Goal: Information Seeking & Learning: Compare options

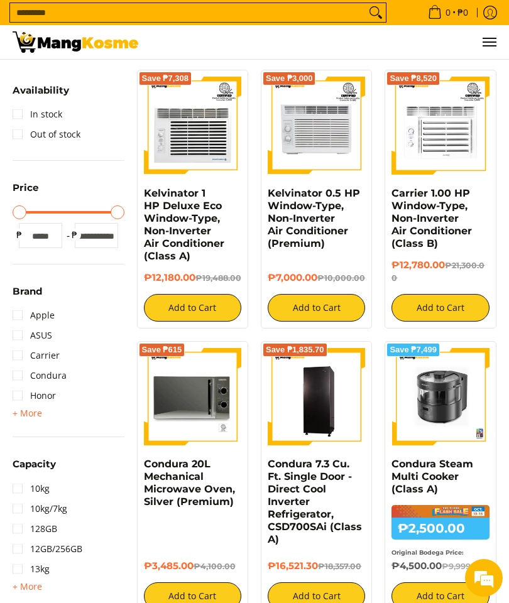
scroll to position [115, 0]
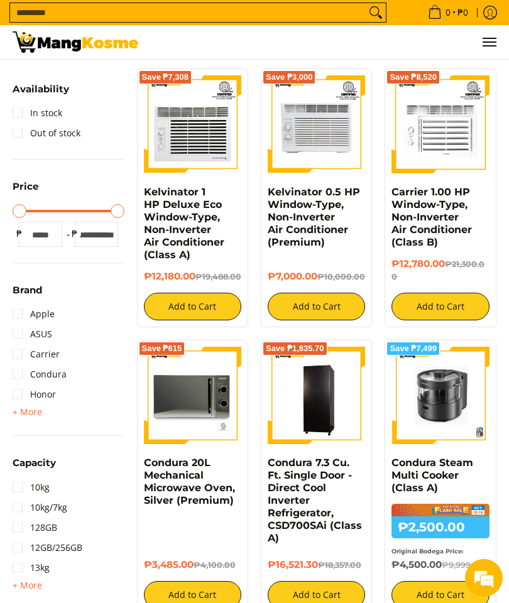
click at [332, 411] on img at bounding box center [316, 394] width 97 height 95
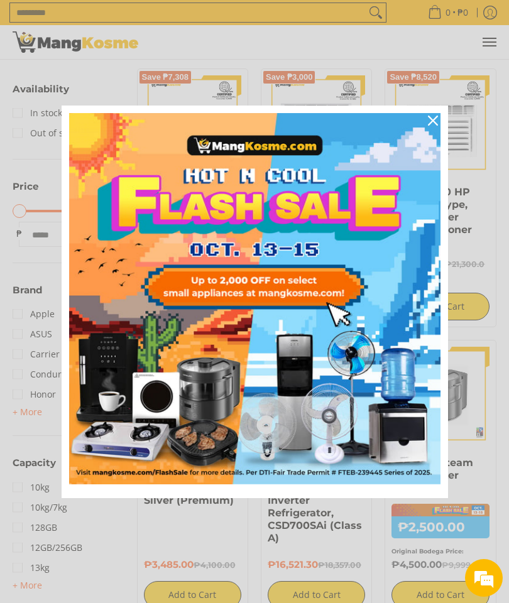
scroll to position [165, 0]
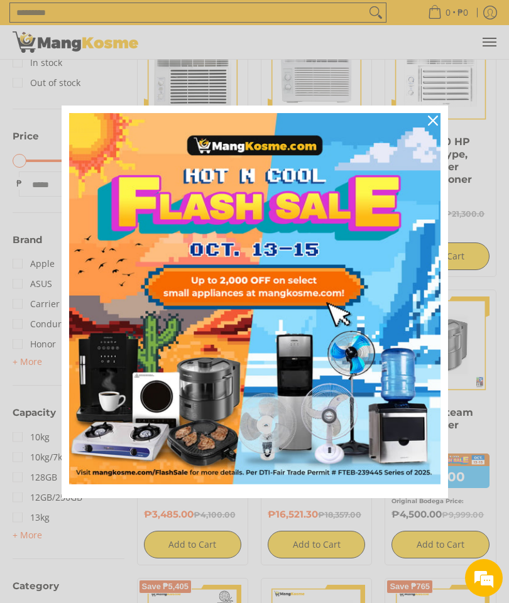
click at [38, 216] on div "Marketing offer form" at bounding box center [254, 301] width 509 height 603
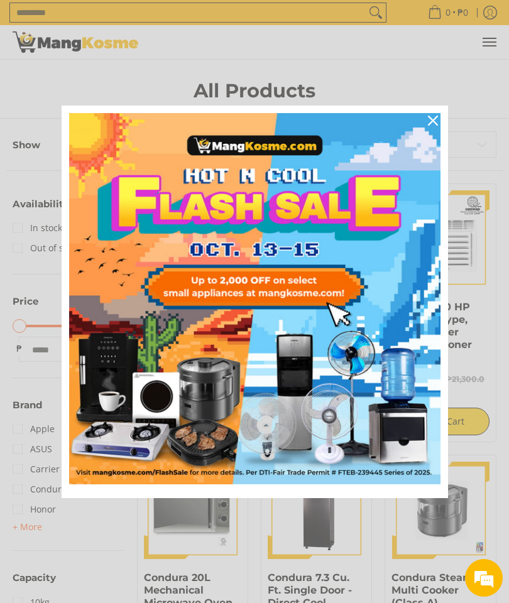
scroll to position [0, 0]
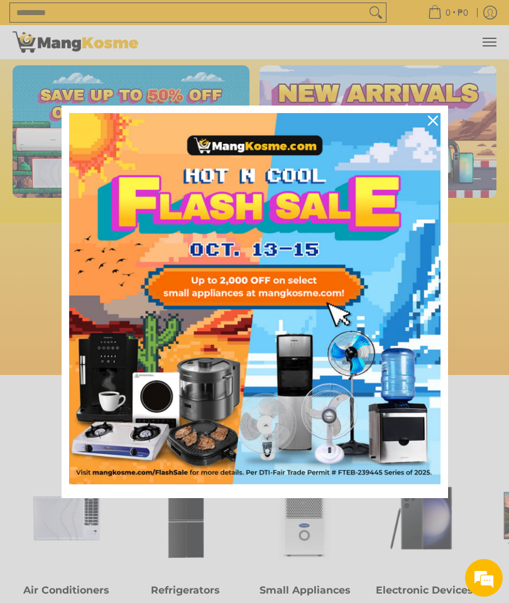
scroll to position [327, 0]
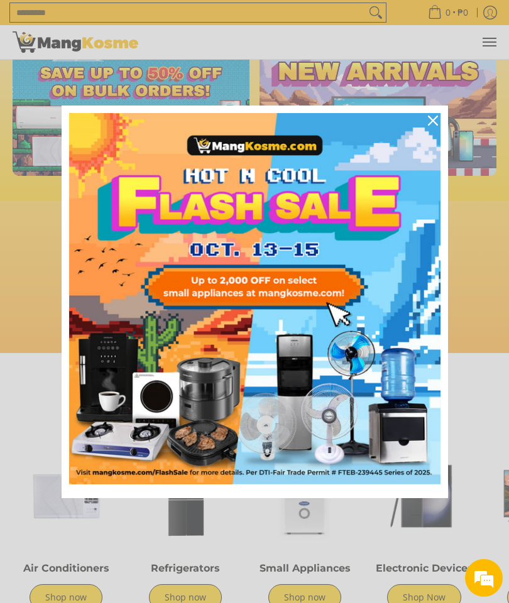
click at [430, 124] on icon "close icon" at bounding box center [433, 121] width 10 height 10
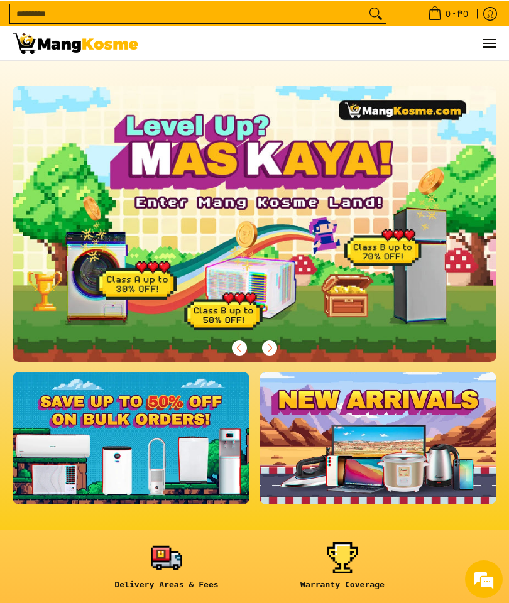
scroll to position [0, 484]
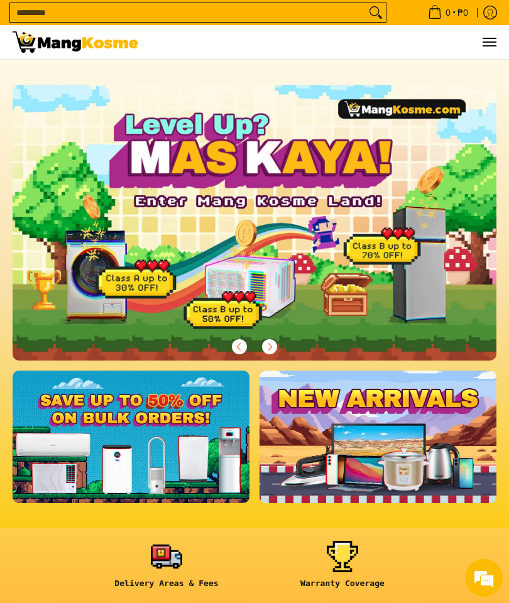
click at [428, 268] on div at bounding box center [255, 223] width 484 height 276
click at [430, 292] on div at bounding box center [255, 223] width 484 height 276
click at [425, 231] on div at bounding box center [255, 223] width 484 height 276
click at [489, 56] on button "Menu" at bounding box center [488, 42] width 15 height 34
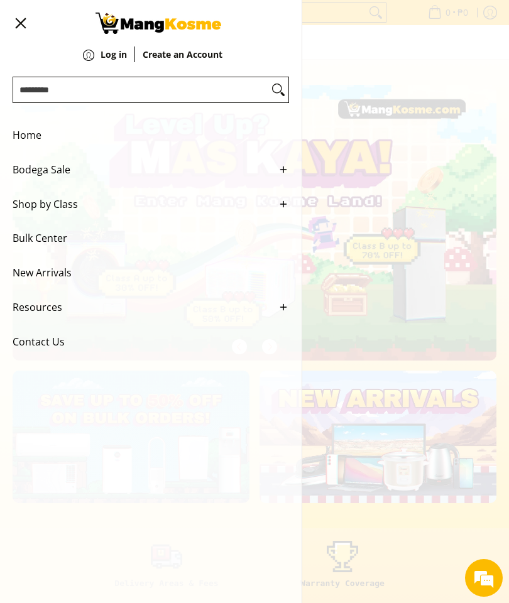
click at [287, 175] on icon "Main Menu" at bounding box center [283, 169] width 11 height 11
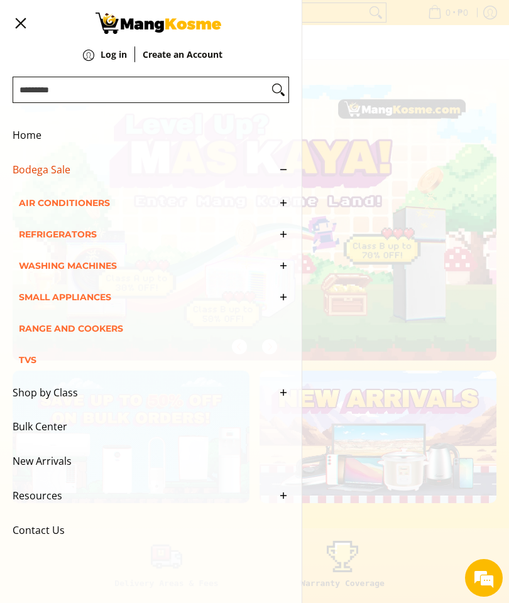
click at [287, 240] on icon "Main Menu" at bounding box center [283, 234] width 11 height 11
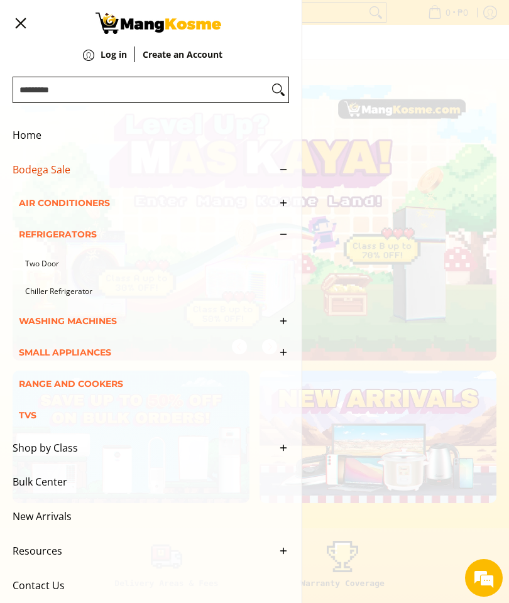
scroll to position [0, 0]
click at [123, 270] on link "Two Door" at bounding box center [157, 264] width 264 height 28
click at [22, 23] on span "Menu" at bounding box center [20, 23] width 15 height 0
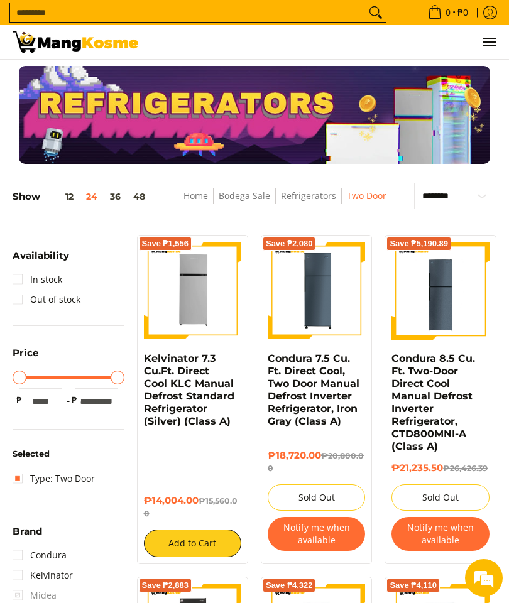
click at [193, 290] on img at bounding box center [192, 290] width 97 height 97
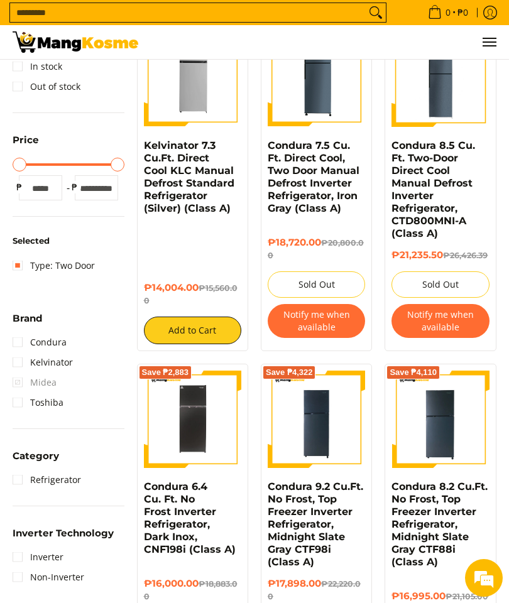
scroll to position [241, 0]
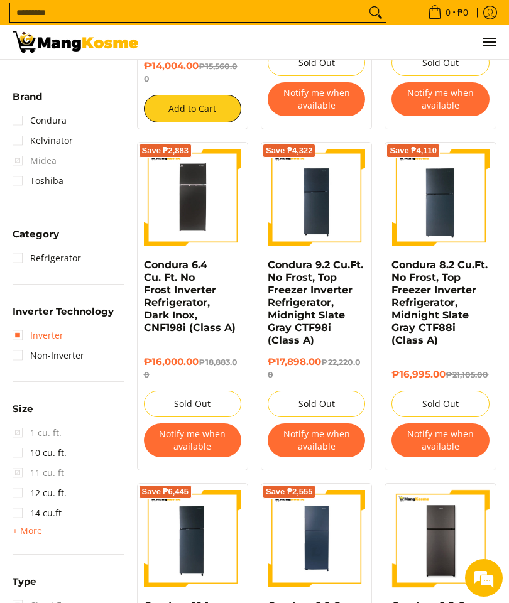
click at [26, 333] on link "Inverter" at bounding box center [38, 335] width 51 height 20
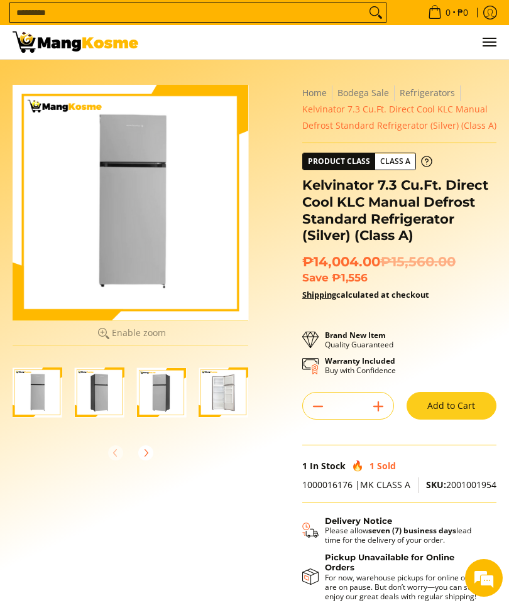
click at [144, 452] on icon "Next" at bounding box center [146, 453] width 10 height 10
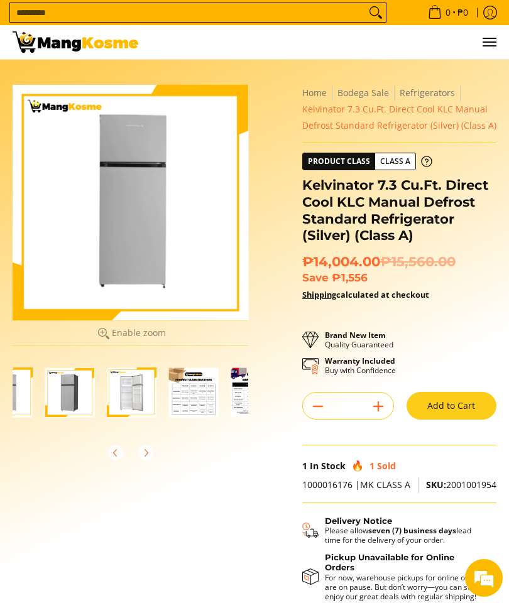
scroll to position [0, 124]
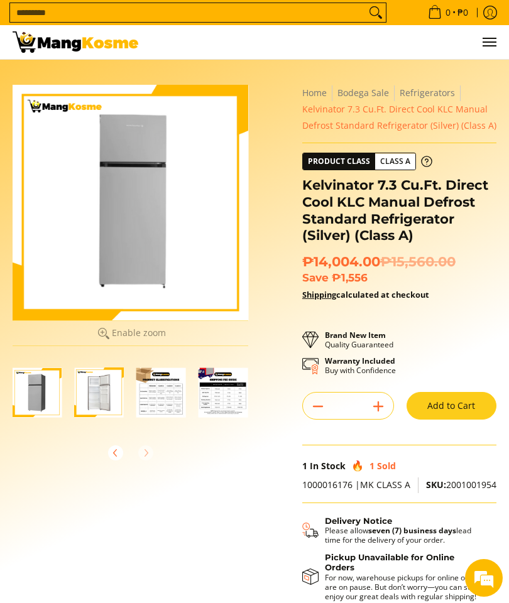
click at [112, 453] on icon "Previous" at bounding box center [116, 453] width 10 height 10
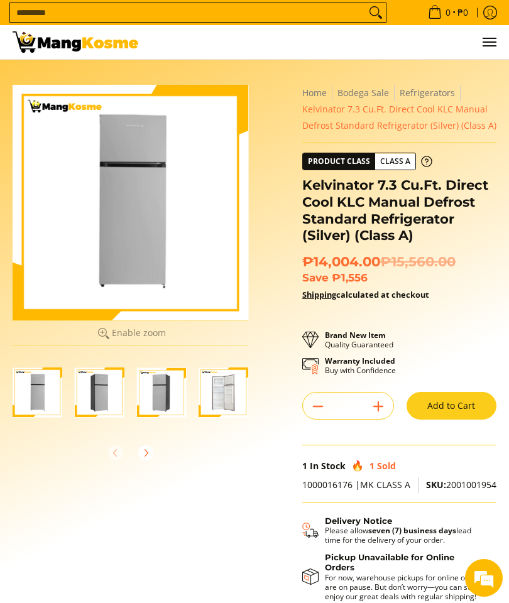
click at [33, 394] on img "Kelvinator 7.3 Cu.Ft. Direct Cool KLC Manual Defrost Standard Refrigerator (Sil…" at bounding box center [38, 392] width 50 height 50
click at [104, 398] on img "Kelvinator 7.3 Cu.Ft. Direct Cool KLC Manual Defrost Standard Refrigerator (Sil…" at bounding box center [100, 392] width 50 height 50
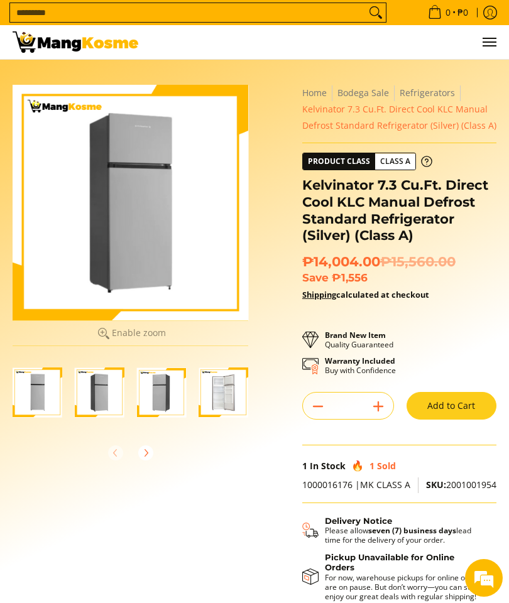
click at [152, 398] on img "Kelvinator 7.3 Cu.Ft. Direct Cool KLC Manual Defrost Standard Refrigerator (Sil…" at bounding box center [162, 392] width 50 height 50
